Goal: Task Accomplishment & Management: Use online tool/utility

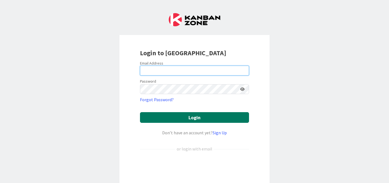
type input "[PERSON_NAME][EMAIL_ADDRESS][PERSON_NAME][DOMAIN_NAME]"
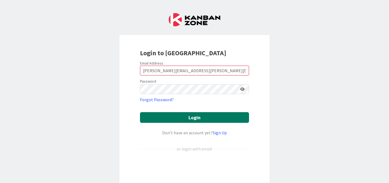
click at [197, 115] on button "Login" at bounding box center [194, 117] width 109 height 11
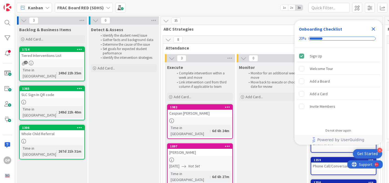
click at [372, 29] on icon "Close Checklist" at bounding box center [373, 29] width 7 height 7
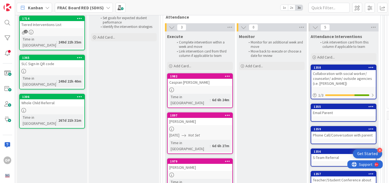
scroll to position [32, 0]
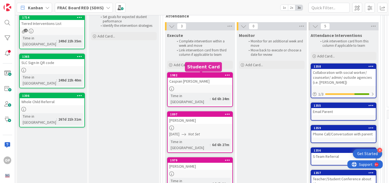
click at [209, 77] on div "1982" at bounding box center [201, 75] width 62 height 4
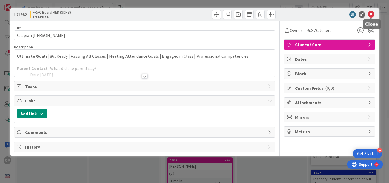
click at [371, 16] on icon at bounding box center [371, 14] width 7 height 7
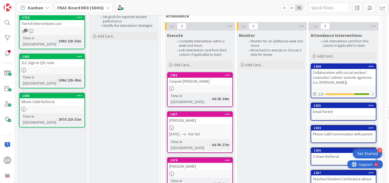
click at [228, 76] on icon at bounding box center [227, 75] width 5 height 4
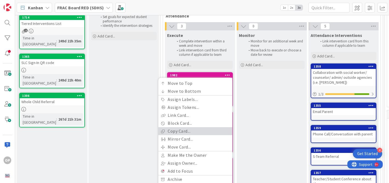
click at [191, 131] on link "Copy Card..." at bounding box center [195, 131] width 74 height 8
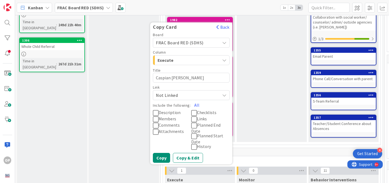
scroll to position [90, 0]
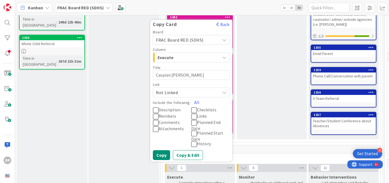
click at [190, 76] on textarea "Caspian [PERSON_NAME]" at bounding box center [191, 75] width 77 height 10
type textarea "x"
type textarea "M"
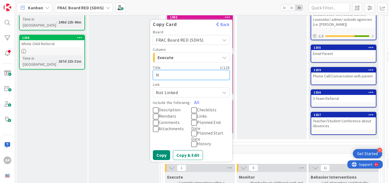
type textarea "x"
type textarea "Me"
type textarea "x"
type textarea "Mem"
type textarea "x"
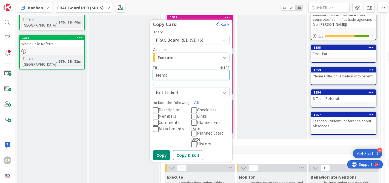
type textarea "Memph"
type textarea "x"
type textarea "Memphi"
type textarea "x"
type textarea "[GEOGRAPHIC_DATA]"
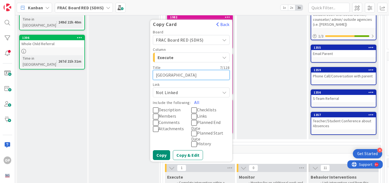
type textarea "x"
type textarea "[GEOGRAPHIC_DATA]"
type textarea "x"
type textarea "Memphis M"
type textarea "x"
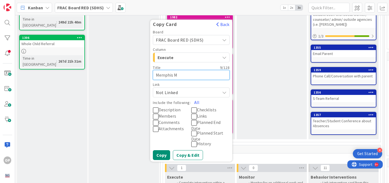
type textarea "Memphis Mc"
type textarea "x"
type textarea "Memphis McE"
type textarea "x"
type textarea "Memphis McEl"
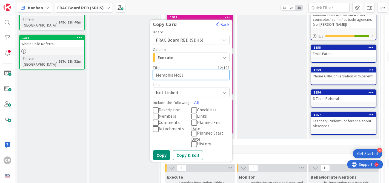
type textarea "x"
type textarea "Memphis McElh"
type textarea "x"
type textarea "Memphis McElha"
type textarea "x"
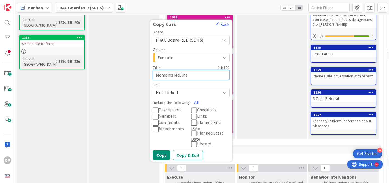
type textarea "Memphis McElhan"
type textarea "x"
type textarea "Memphis McElhane"
type textarea "x"
type textarea "Memphis [PERSON_NAME]"
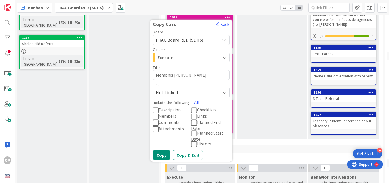
click at [156, 109] on icon at bounding box center [156, 110] width 6 height 7
click at [190, 151] on button "Copy & Edit" at bounding box center [188, 155] width 30 height 10
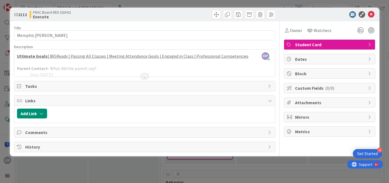
click at [145, 76] on div at bounding box center [145, 76] width 6 height 4
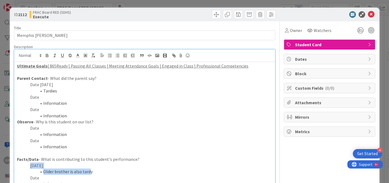
drag, startPoint x: 89, startPoint y: 173, endPoint x: 30, endPoint y: 164, distance: 60.3
click at [30, 163] on div "Ultimate Goals | 865Ready | Passing All Classes | Meeting Attendance Goals | En…" at bounding box center [144, 158] width 261 height 193
type textarea "x"
click at [90, 122] on p "Observe - Why is this student on our list?" at bounding box center [144, 122] width 255 height 6
click at [39, 128] on p "Date" at bounding box center [144, 128] width 255 height 6
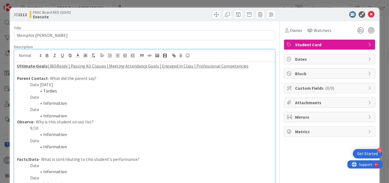
click at [68, 134] on li "Information" at bounding box center [148, 134] width 249 height 6
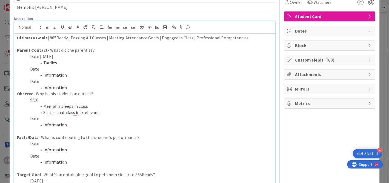
scroll to position [29, 0]
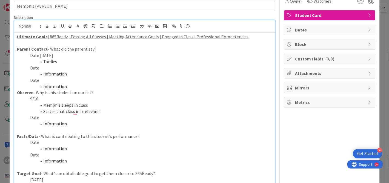
click at [57, 61] on li "Tardies" at bounding box center [148, 62] width 249 height 6
drag, startPoint x: 56, startPoint y: 55, endPoint x: 60, endPoint y: 43, distance: 12.6
click at [56, 55] on p "Date [DATE]" at bounding box center [144, 55] width 255 height 6
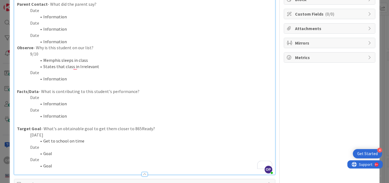
scroll to position [78, 0]
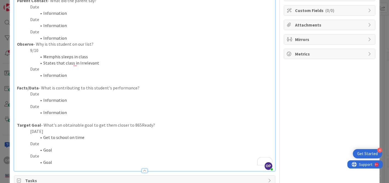
click at [84, 138] on li "Get to school on time" at bounding box center [148, 137] width 249 height 6
click at [45, 131] on p "[DATE]" at bounding box center [144, 131] width 255 height 6
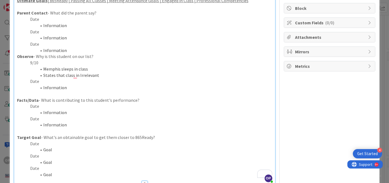
scroll to position [0, 0]
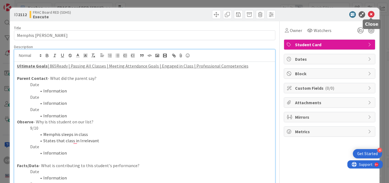
click at [371, 13] on icon at bounding box center [371, 14] width 7 height 7
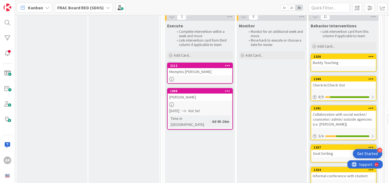
scroll to position [243, 0]
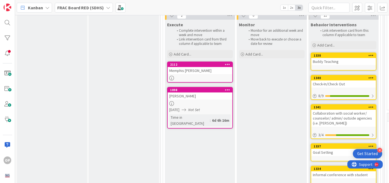
click at [227, 89] on icon at bounding box center [227, 90] width 5 height 4
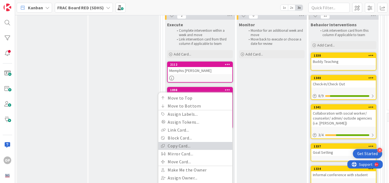
click at [193, 146] on link "Copy Card..." at bounding box center [195, 146] width 74 height 8
type textarea "x"
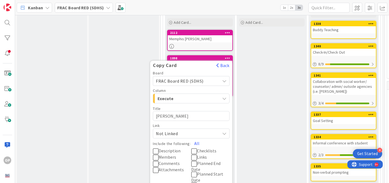
scroll to position [277, 0]
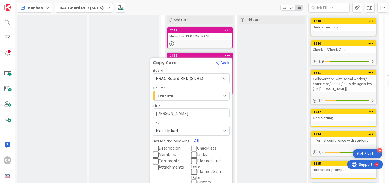
click at [185, 114] on textarea "[PERSON_NAME]" at bounding box center [191, 113] width 77 height 10
type textarea "x"
type textarea "G"
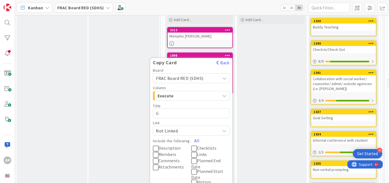
type textarea "x"
type textarea "Ga"
type textarea "x"
type textarea "Gav"
type textarea "x"
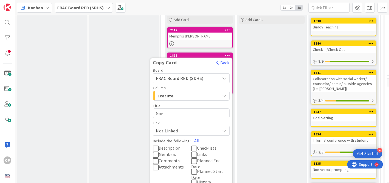
type textarea "Gavi"
type textarea "x"
type textarea "[PERSON_NAME]"
type textarea "x"
type textarea "[PERSON_NAME]"
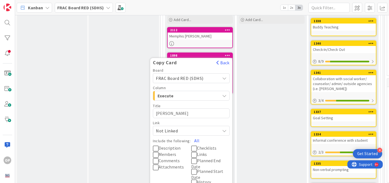
type textarea "x"
type textarea "[PERSON_NAME]"
type textarea "x"
type textarea "[PERSON_NAME]"
type textarea "x"
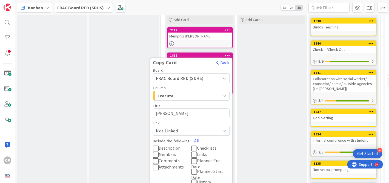
type textarea "[PERSON_NAME]"
type textarea "x"
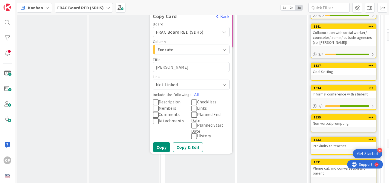
scroll to position [322, 0]
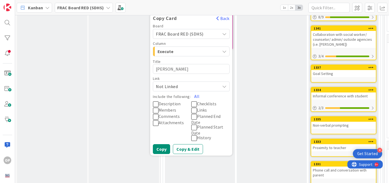
type textarea "[PERSON_NAME]"
click at [156, 103] on icon at bounding box center [156, 104] width 6 height 7
click at [183, 146] on button "Copy & Edit" at bounding box center [188, 149] width 30 height 10
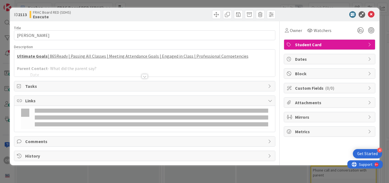
type textarea "x"
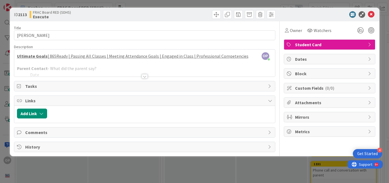
click at [144, 76] on div at bounding box center [145, 76] width 6 height 4
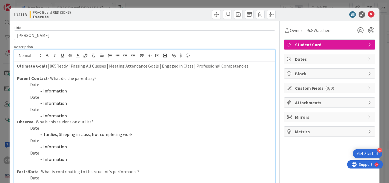
click at [38, 86] on p "Date" at bounding box center [144, 85] width 255 height 6
click at [64, 90] on li "Information" at bounding box center [148, 91] width 249 height 6
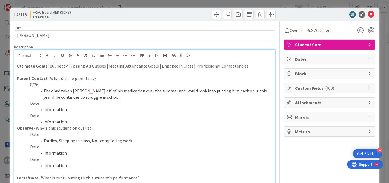
click at [128, 140] on li "Tardies, Sleeping in class, Not completing work" at bounding box center [148, 141] width 249 height 6
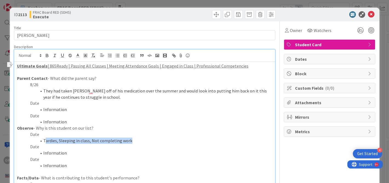
drag, startPoint x: 128, startPoint y: 140, endPoint x: 45, endPoint y: 140, distance: 83.3
click at [45, 140] on li "Tardies, Sleeping in class, Not completing work" at bounding box center [148, 141] width 249 height 6
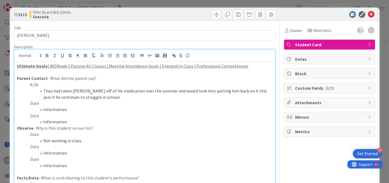
click at [39, 135] on p "Date" at bounding box center [144, 134] width 255 height 6
click at [81, 140] on li "Not working in class." at bounding box center [148, 141] width 249 height 6
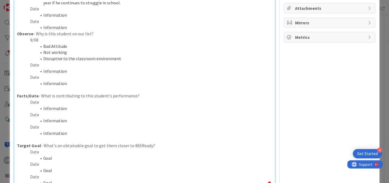
scroll to position [96, 0]
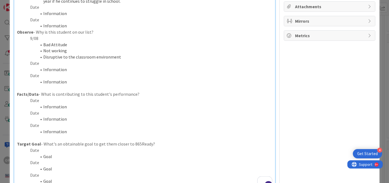
click at [39, 101] on p "Date" at bounding box center [144, 100] width 255 height 6
click at [64, 107] on li "Information" at bounding box center [148, 107] width 249 height 6
click at [37, 114] on p "Date" at bounding box center [144, 113] width 255 height 6
click at [66, 119] on li "Information" at bounding box center [148, 119] width 249 height 6
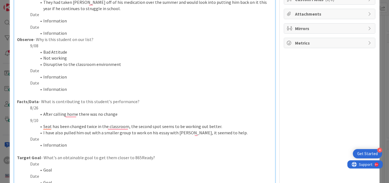
scroll to position [85, 0]
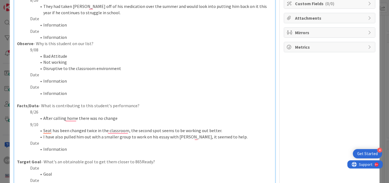
click at [127, 71] on li "Disruptive to the classroom environment" at bounding box center [148, 68] width 249 height 6
click at [70, 61] on li "Not working" at bounding box center [148, 62] width 249 height 6
click at [229, 138] on li "I have also pulled him out with a smaller group to work on his essay with [PERS…" at bounding box center [148, 137] width 249 height 6
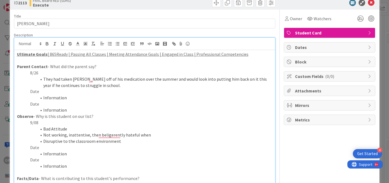
scroll to position [0, 0]
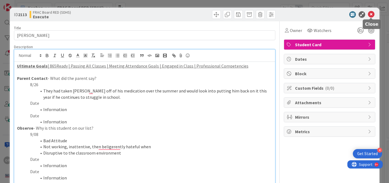
click at [371, 15] on icon at bounding box center [371, 14] width 7 height 7
type textarea "x"
